Goal: Find specific page/section: Find specific page/section

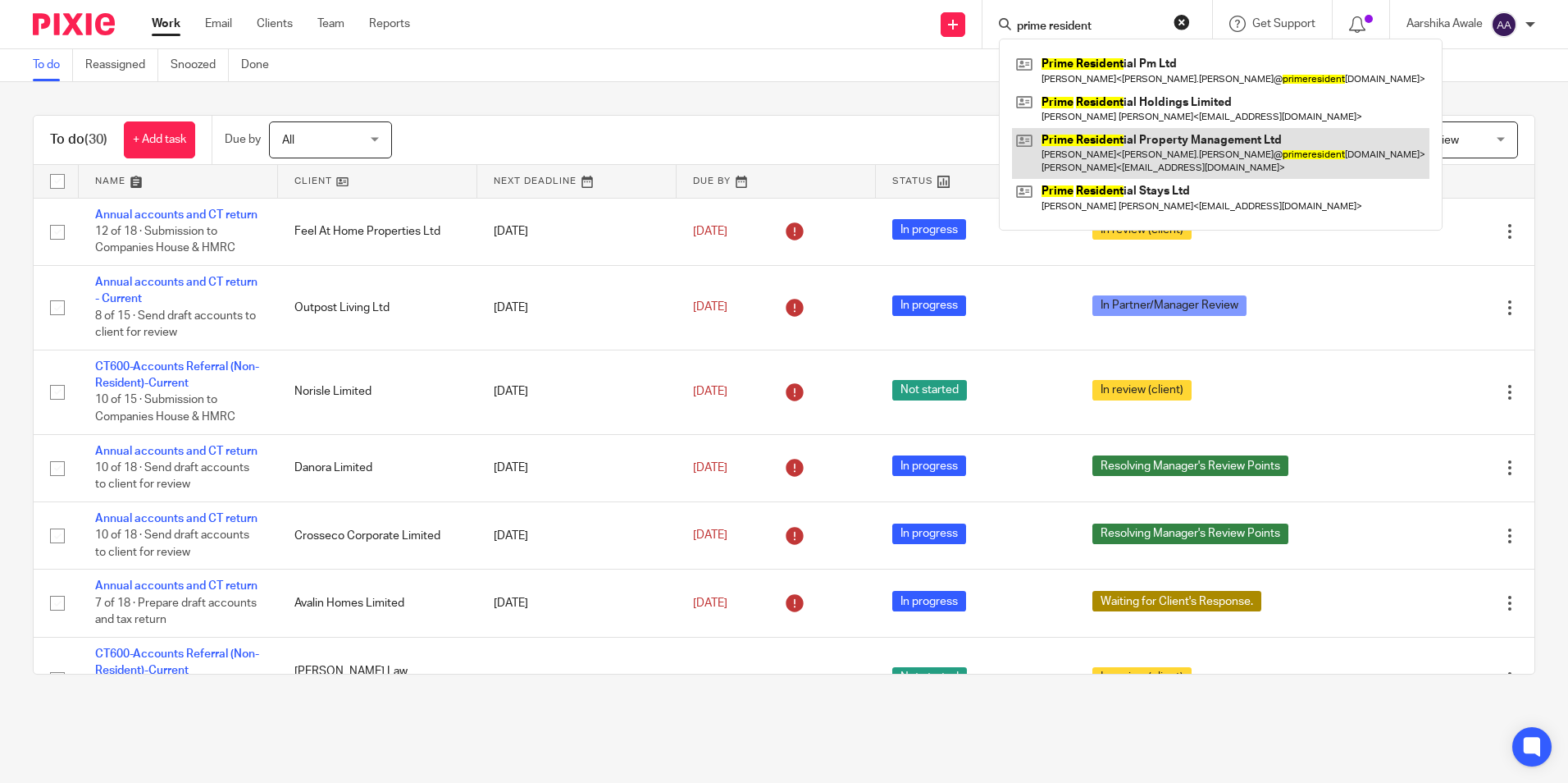
type input "prime resident"
click at [1273, 152] on link at bounding box center [1220, 153] width 417 height 51
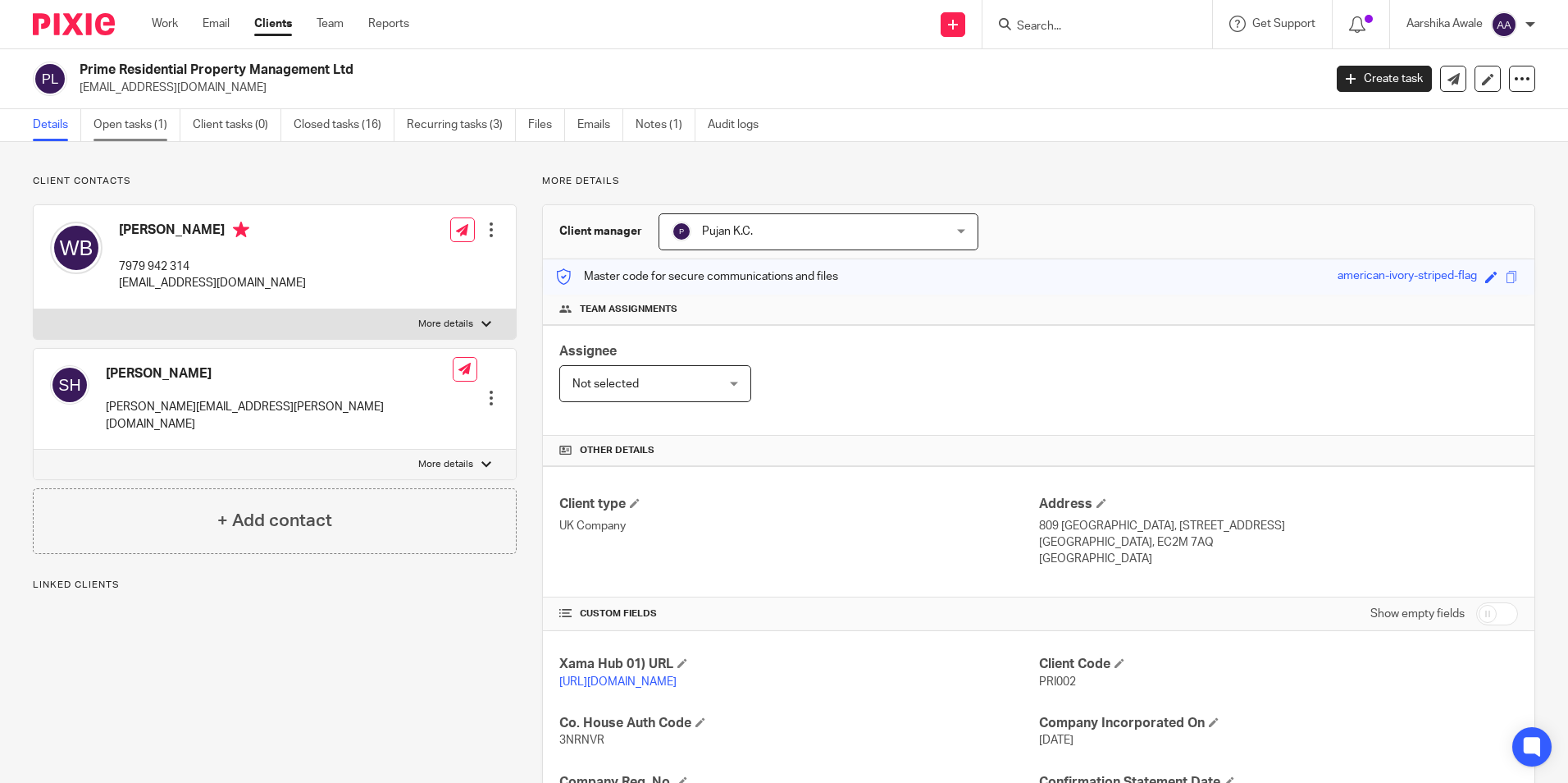
click at [162, 125] on link "Open tasks (1)" at bounding box center [137, 125] width 87 height 32
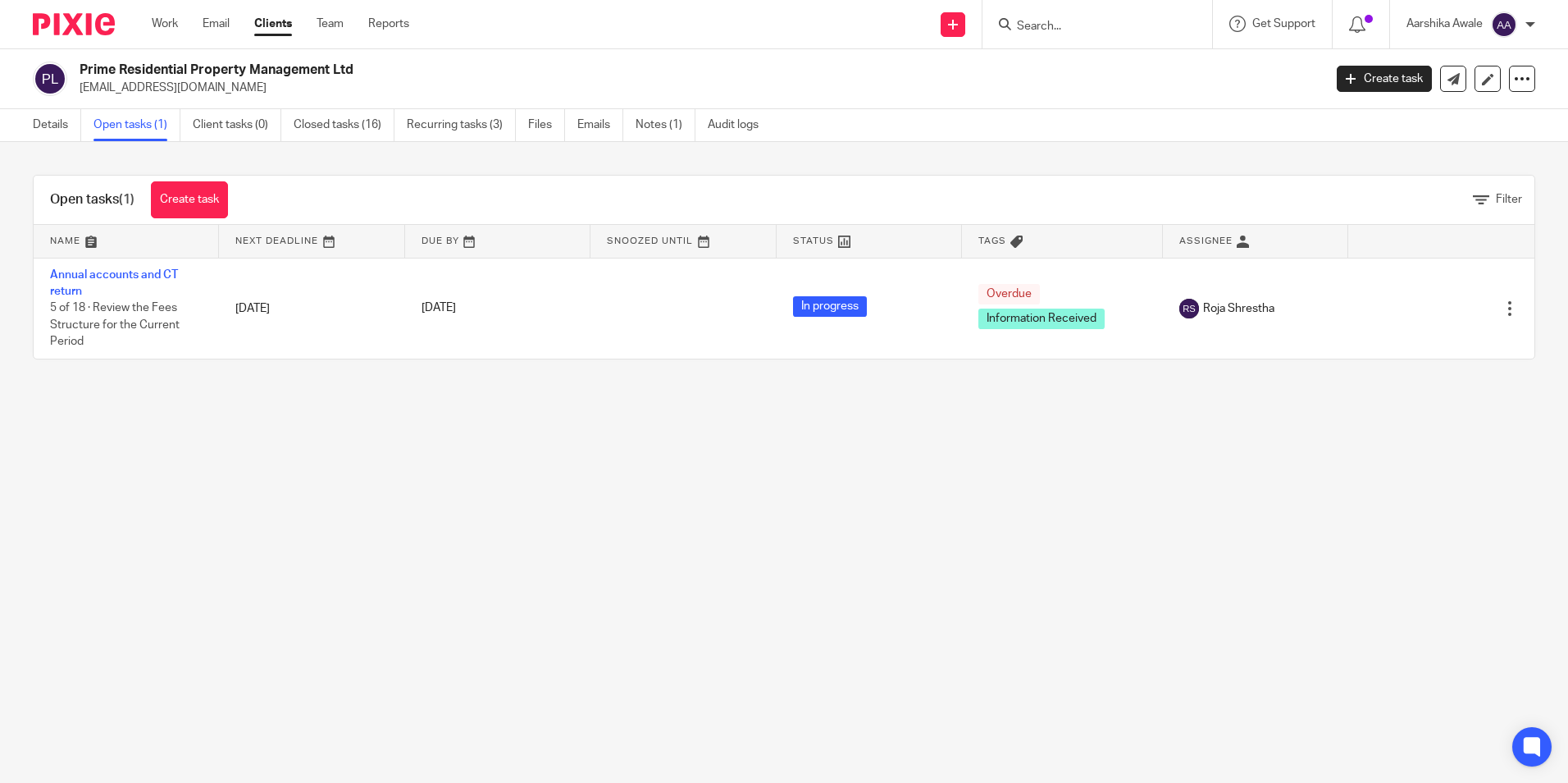
click at [183, 478] on main "Prime Residential Property Management Ltd [EMAIL_ADDRESS][DOMAIN_NAME] Create t…" at bounding box center [784, 392] width 1568 height 783
